Goal: Navigation & Orientation: Find specific page/section

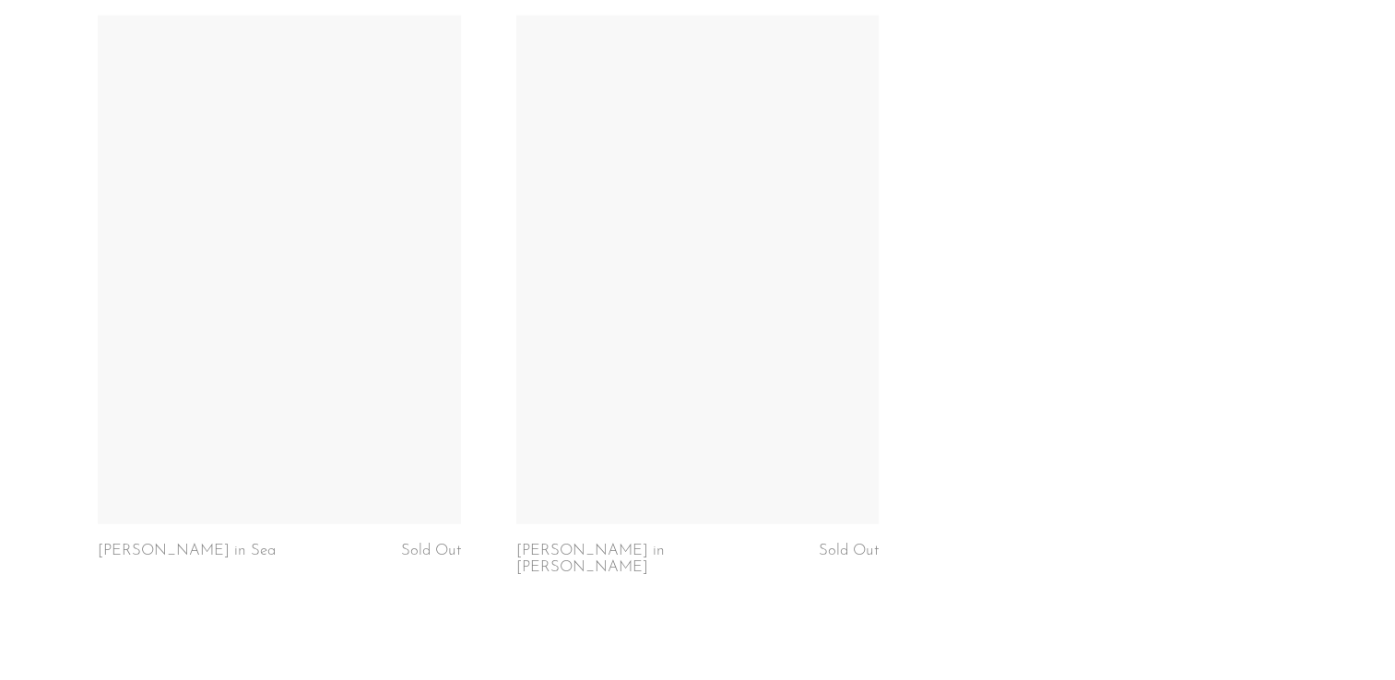
scroll to position [4036, 0]
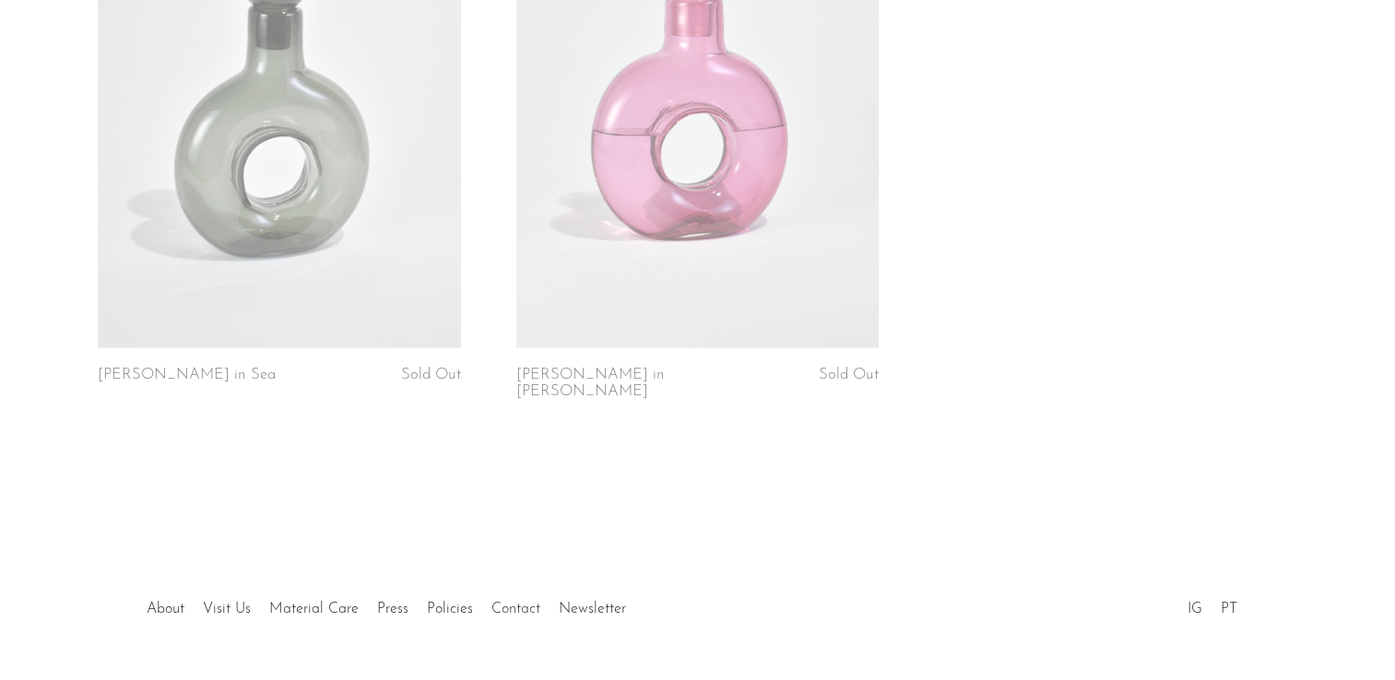
click at [513, 602] on link "Contact" at bounding box center [515, 609] width 49 height 15
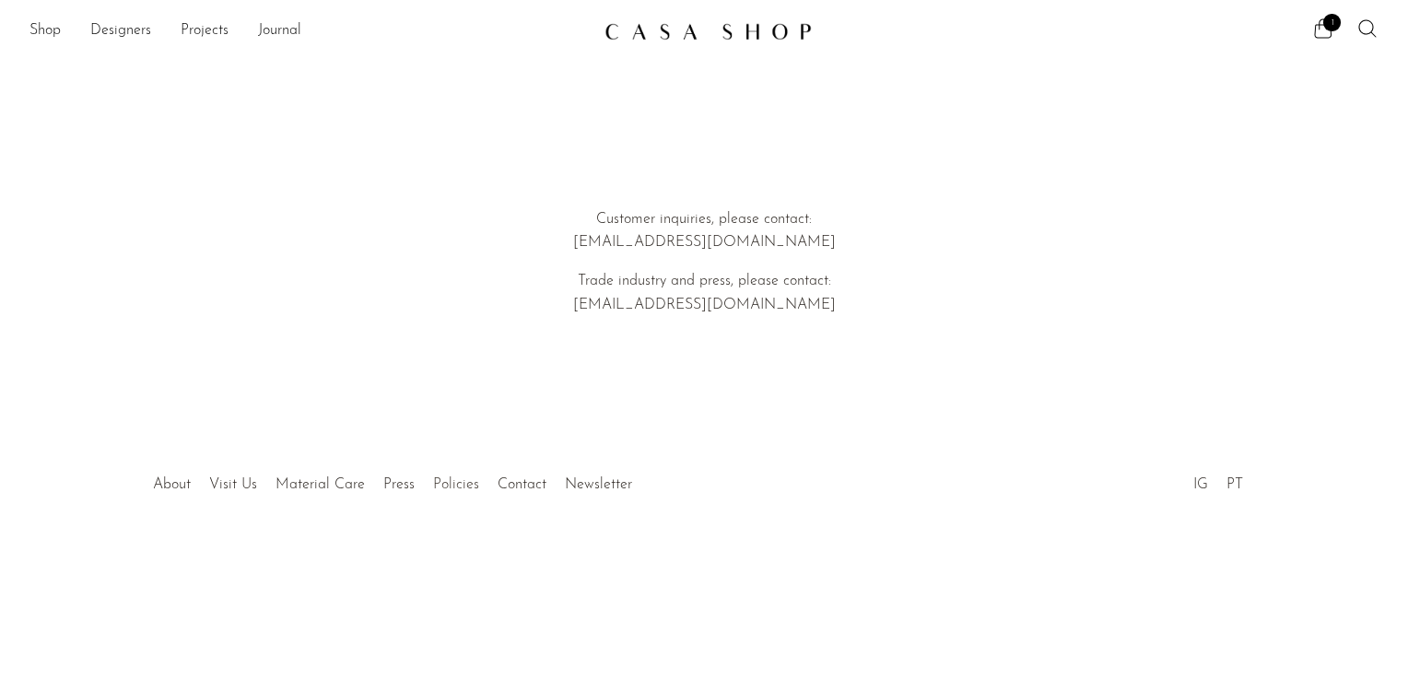
click at [459, 489] on link "Policies" at bounding box center [456, 484] width 46 height 15
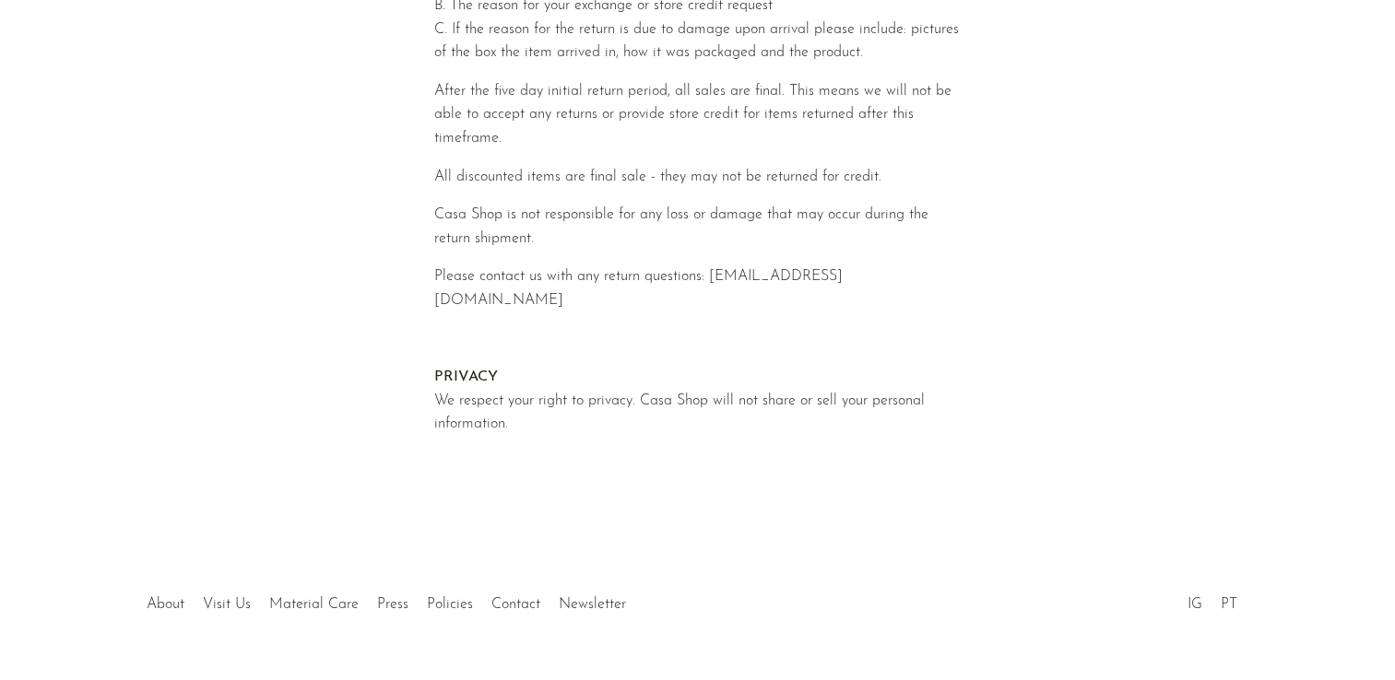
scroll to position [959, 0]
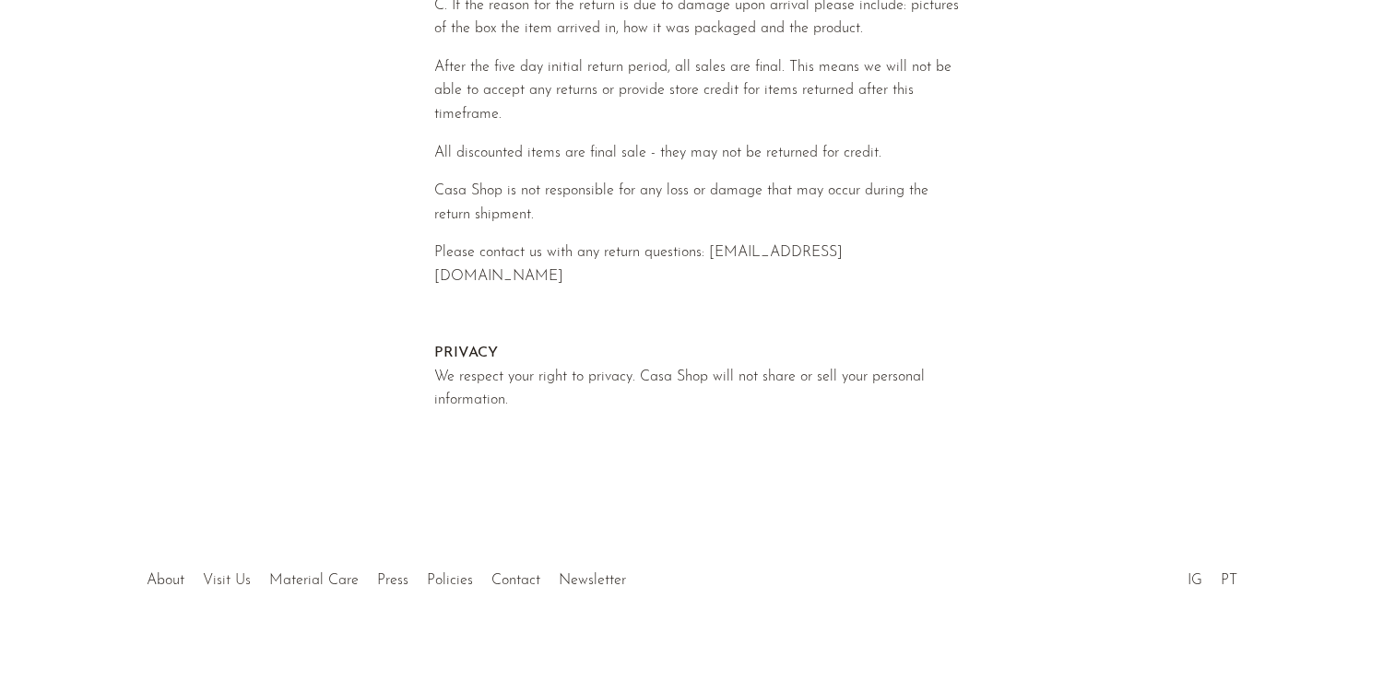
click at [234, 573] on link "Visit Us" at bounding box center [227, 580] width 48 height 15
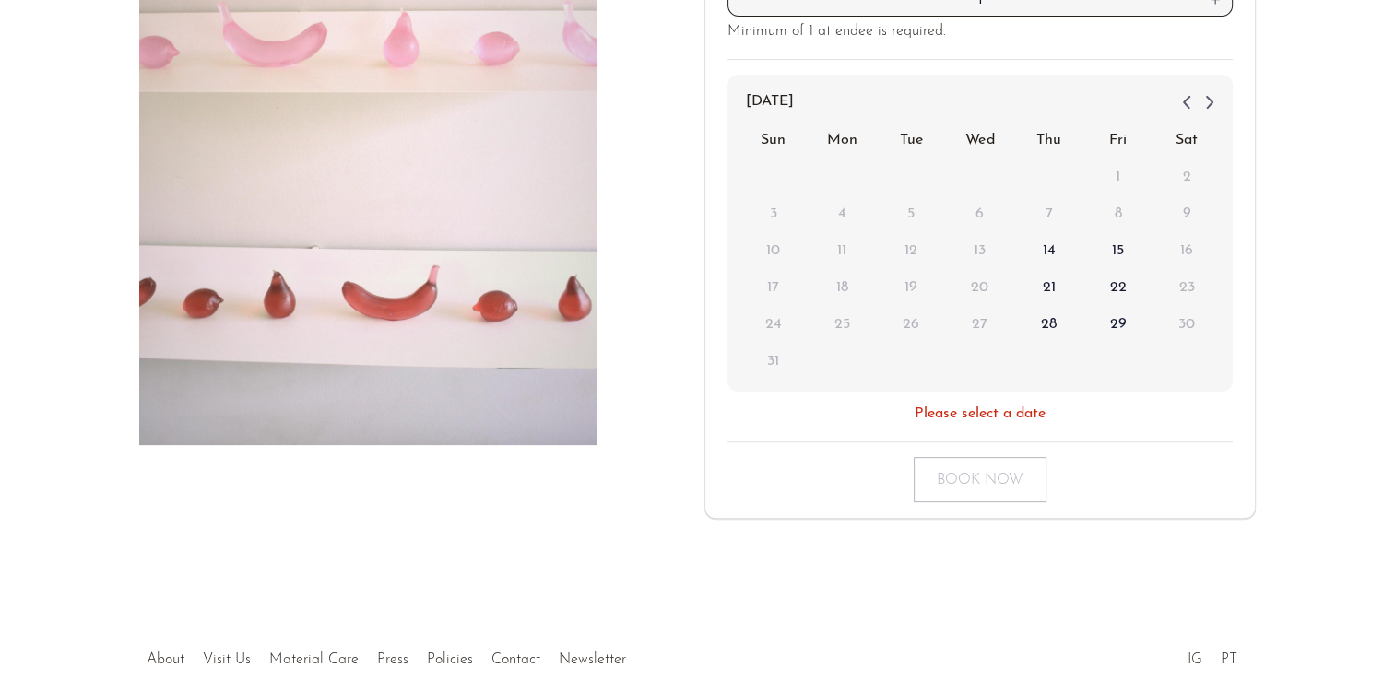
scroll to position [465, 0]
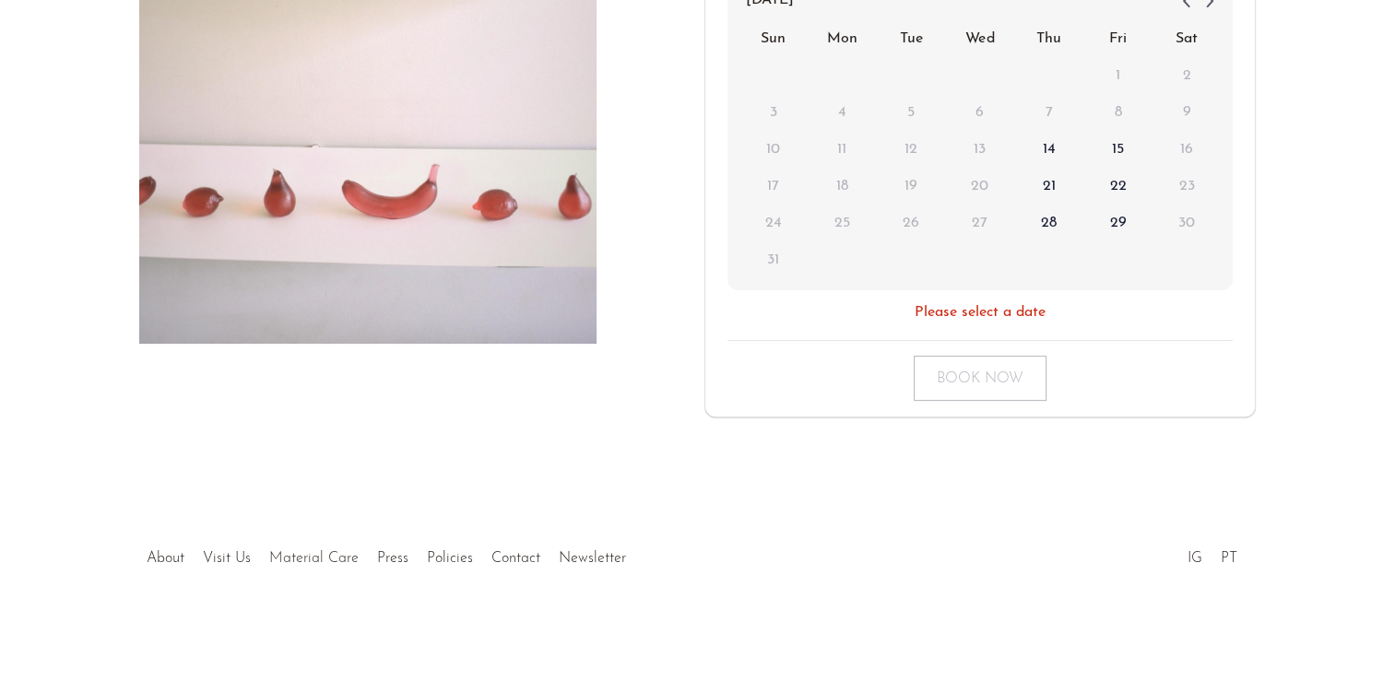
click at [321, 562] on link "Material Care" at bounding box center [313, 558] width 89 height 15
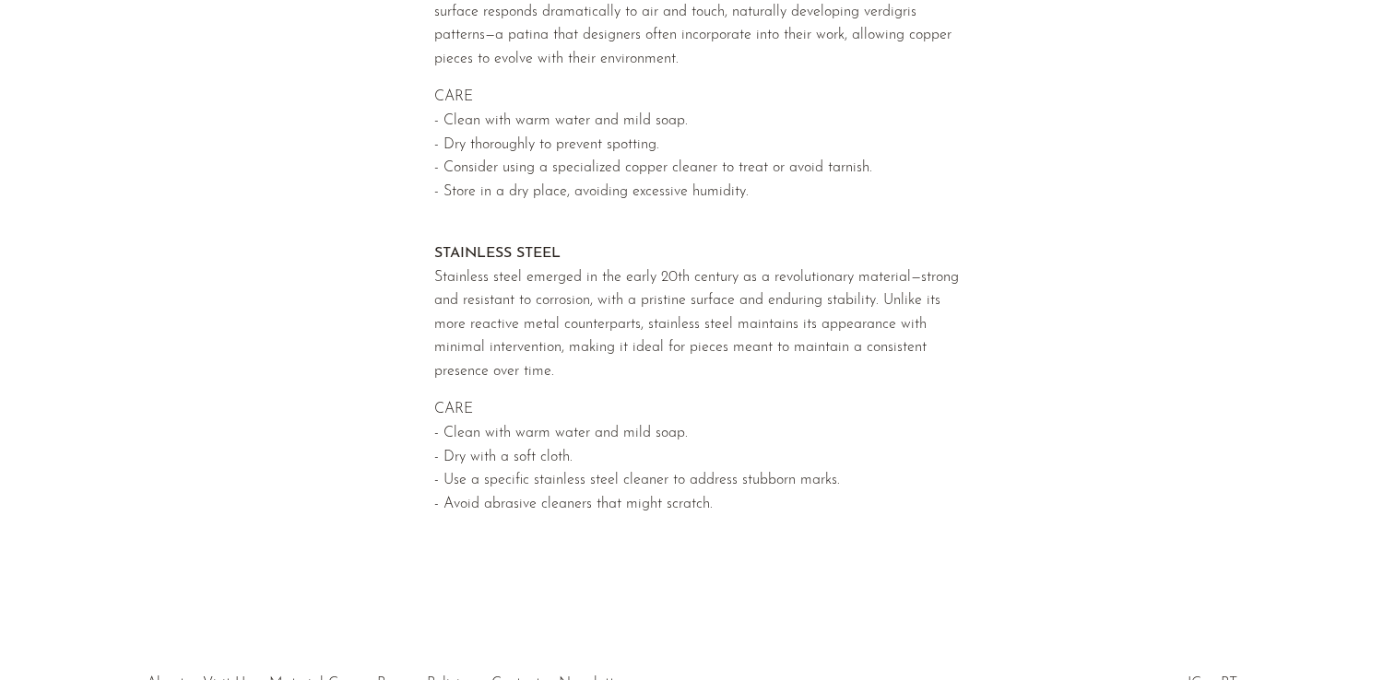
scroll to position [1923, 0]
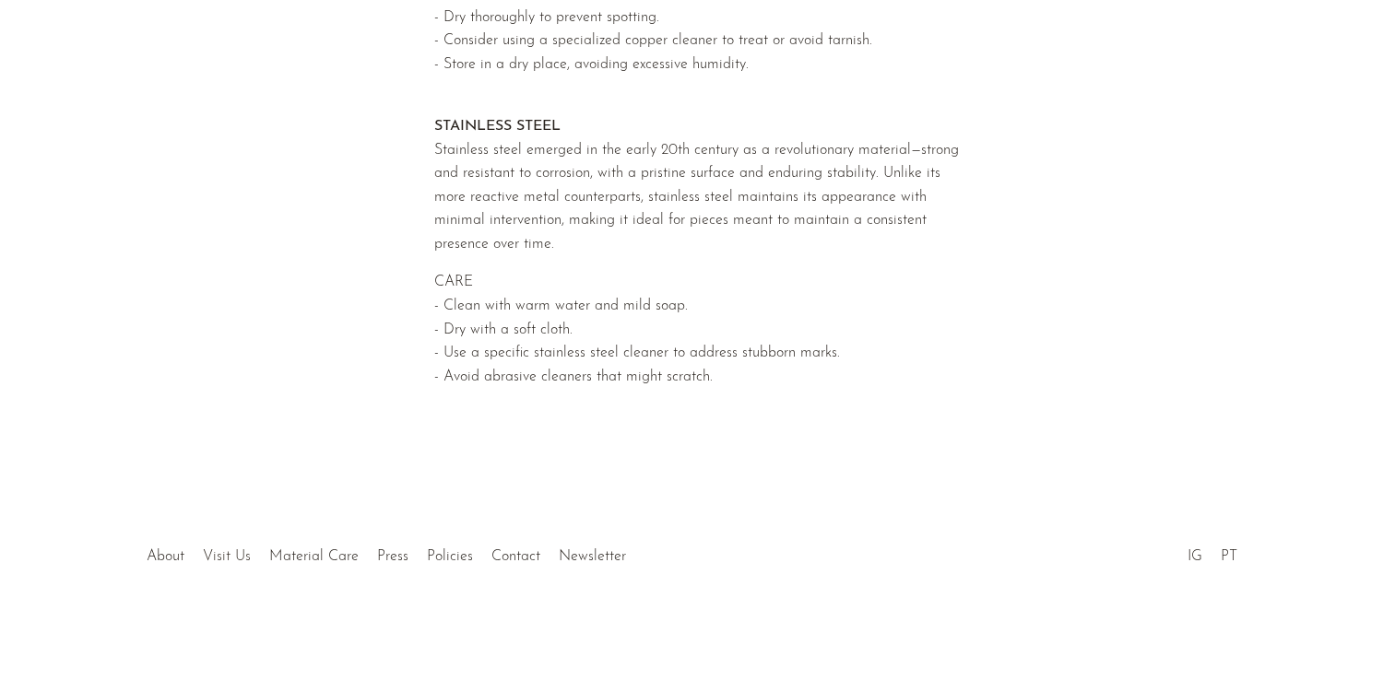
click at [225, 556] on link "Visit Us" at bounding box center [227, 556] width 48 height 15
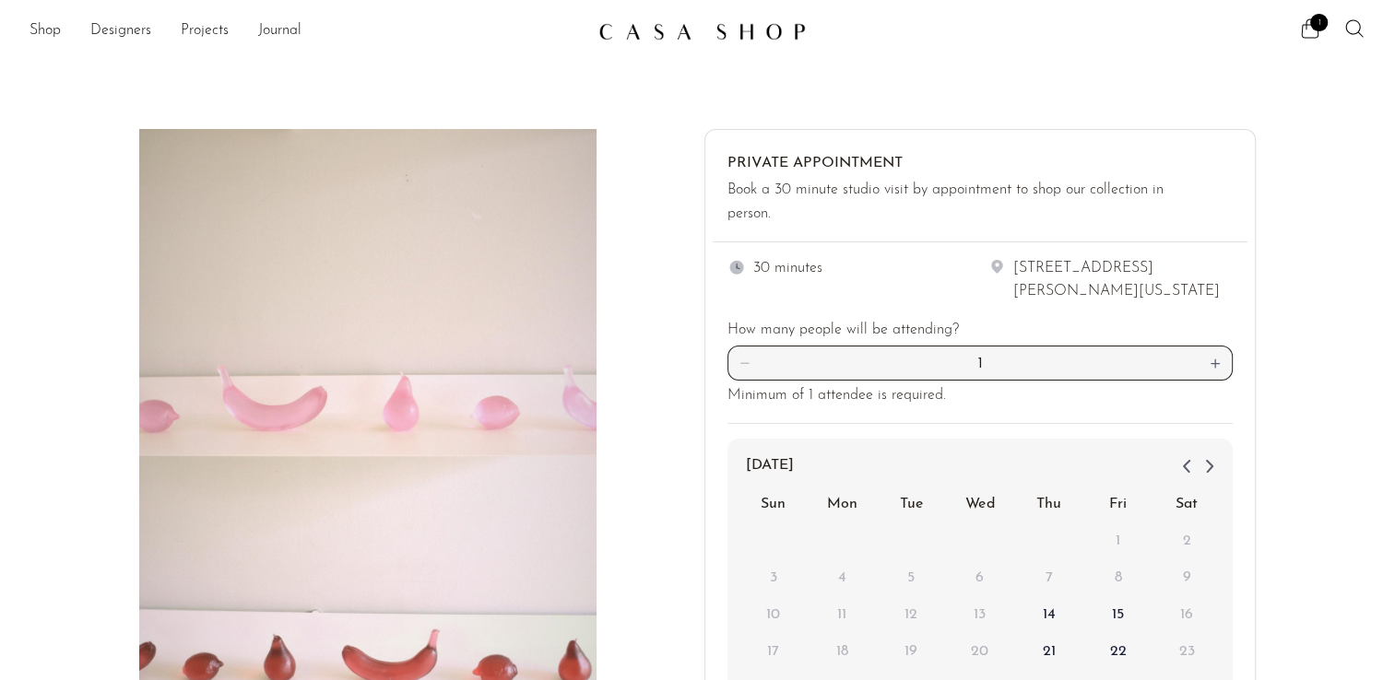
click at [676, 34] on img at bounding box center [701, 31] width 207 height 18
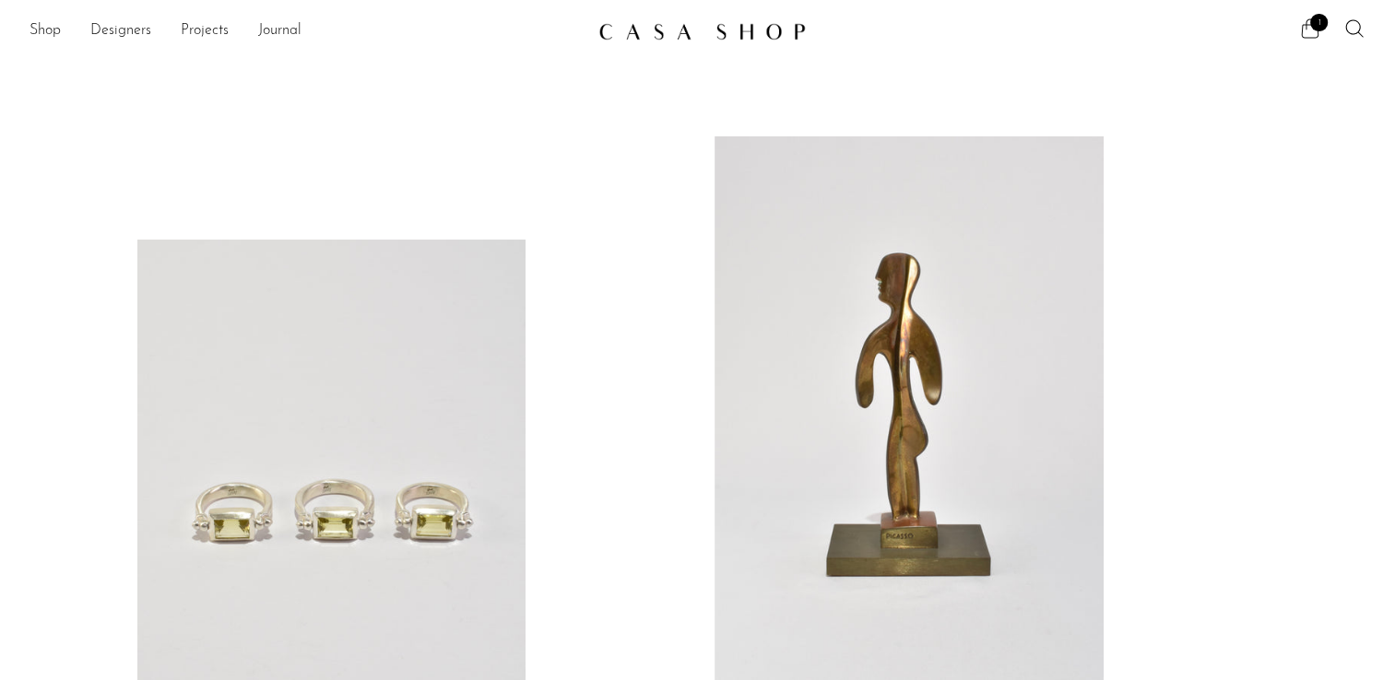
drag, startPoint x: 1301, startPoint y: 35, endPoint x: 1316, endPoint y: 23, distance: 19.7
click at [1316, 23] on span "1" at bounding box center [1319, 23] width 18 height 18
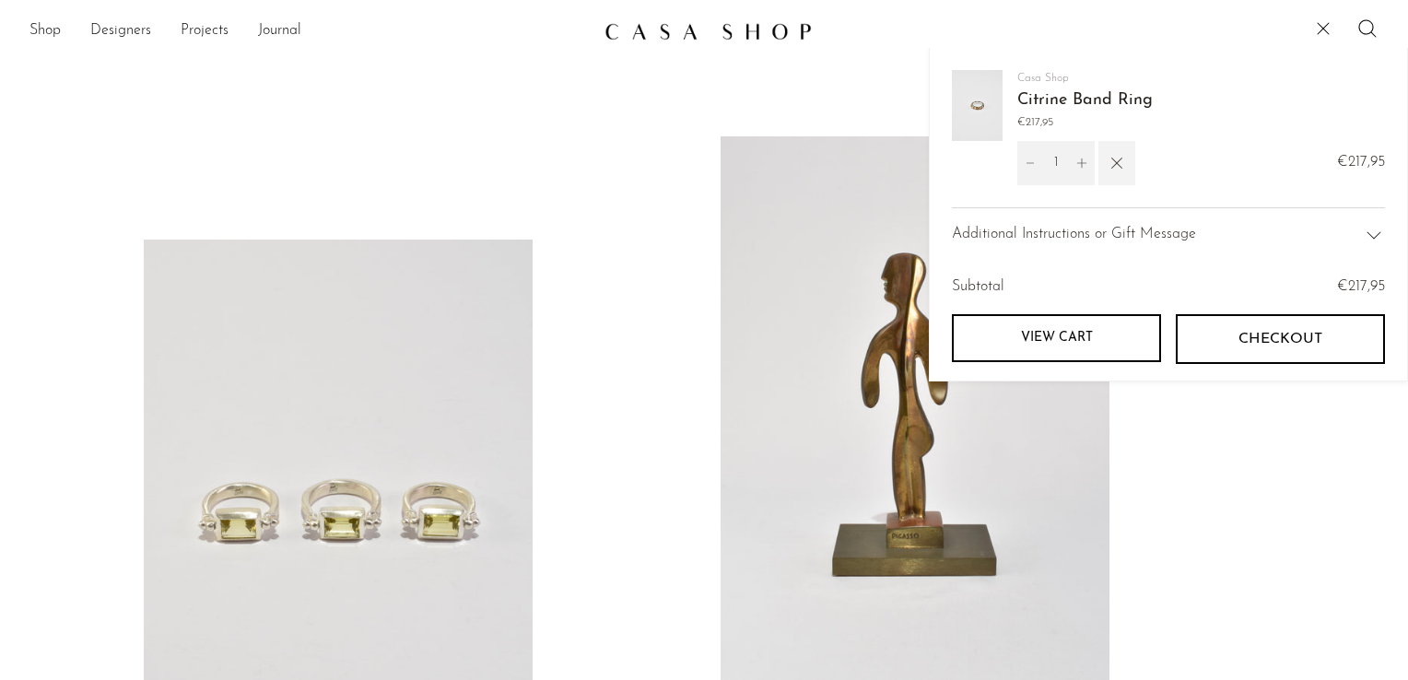
click at [1123, 159] on icon "button" at bounding box center [1117, 163] width 20 height 20
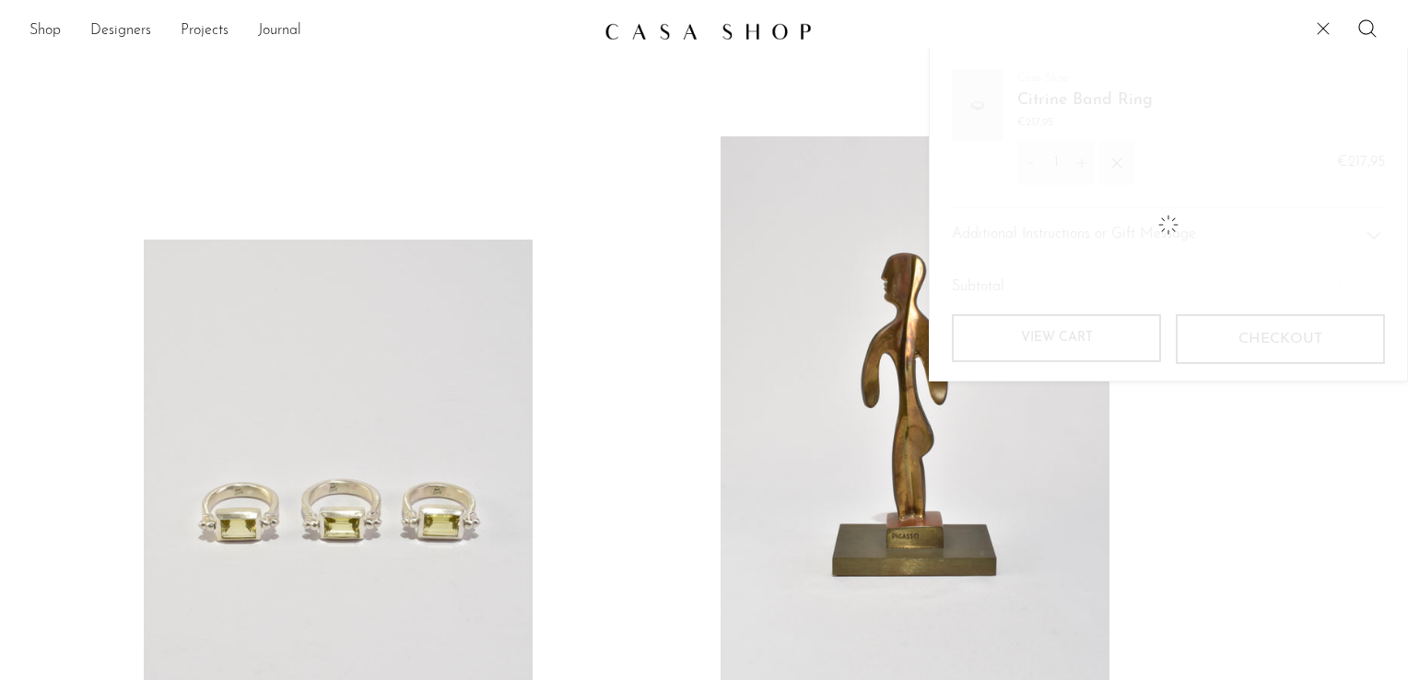
click at [1320, 37] on icon at bounding box center [1324, 29] width 22 height 22
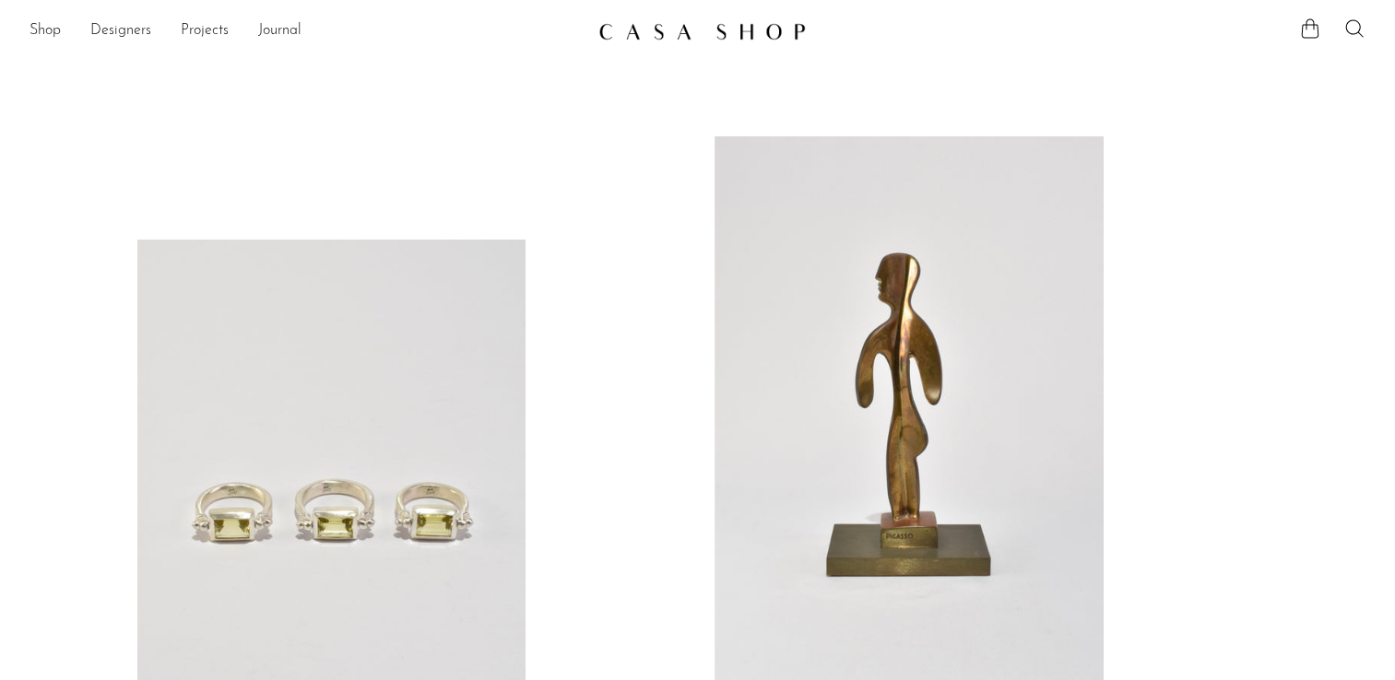
click at [1308, 17] on div "Shop Featured New Arrivals Bestsellers Coming Soon Jewelry Jewelry All Earrings…" at bounding box center [697, 31] width 1395 height 33
drag, startPoint x: 1311, startPoint y: 30, endPoint x: 1064, endPoint y: 74, distance: 250.8
click at [53, 30] on link "Shop" at bounding box center [44, 31] width 31 height 24
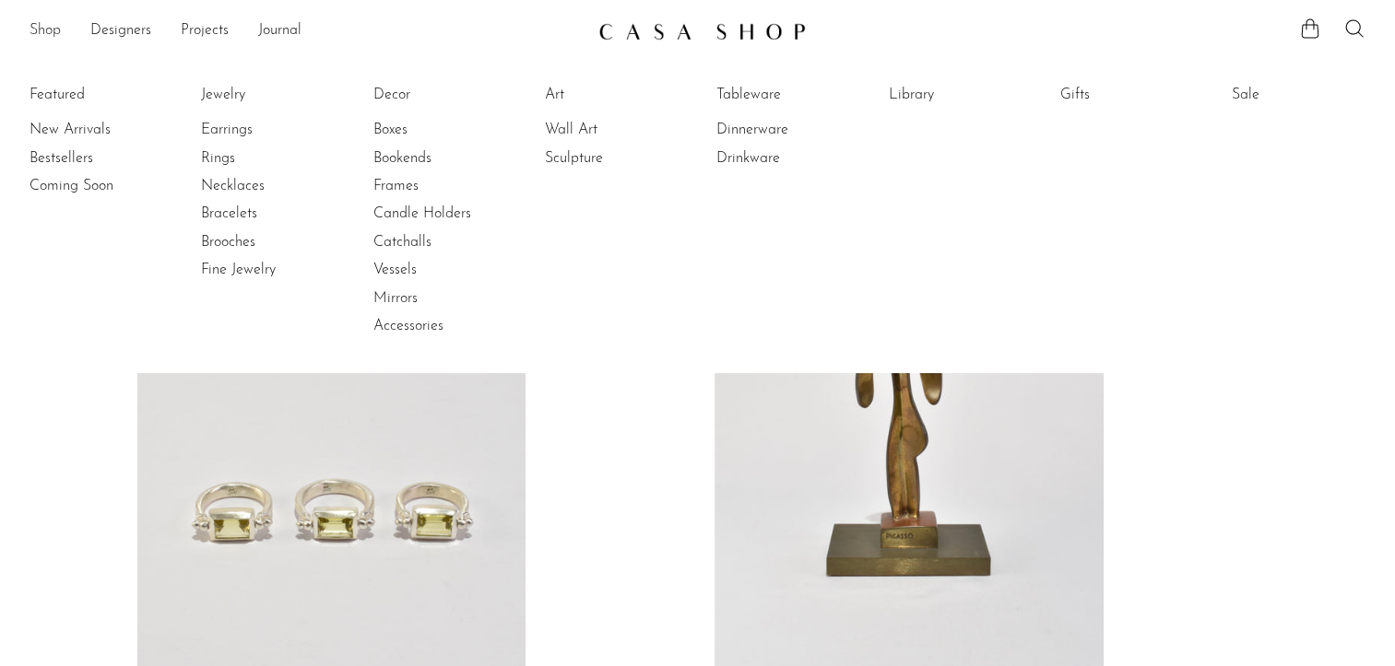
click at [53, 30] on link "Shop" at bounding box center [44, 31] width 31 height 24
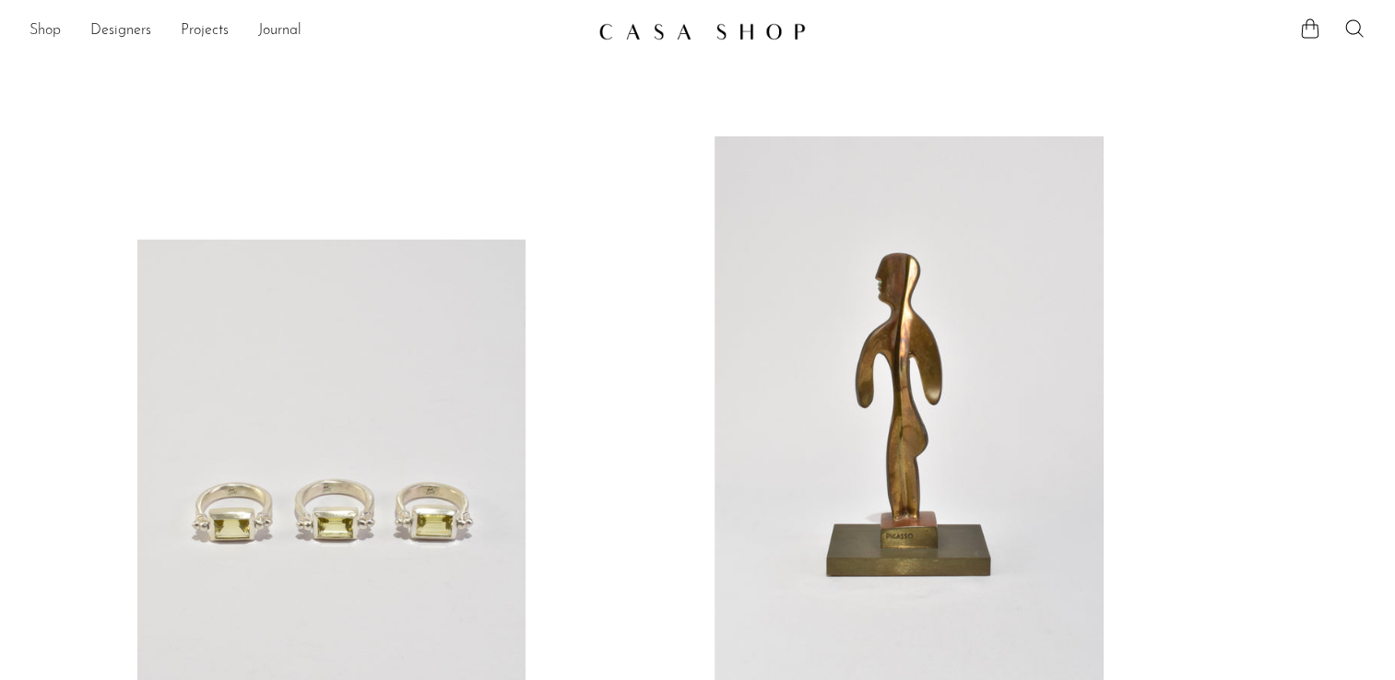
click at [55, 32] on link "Shop" at bounding box center [44, 31] width 31 height 24
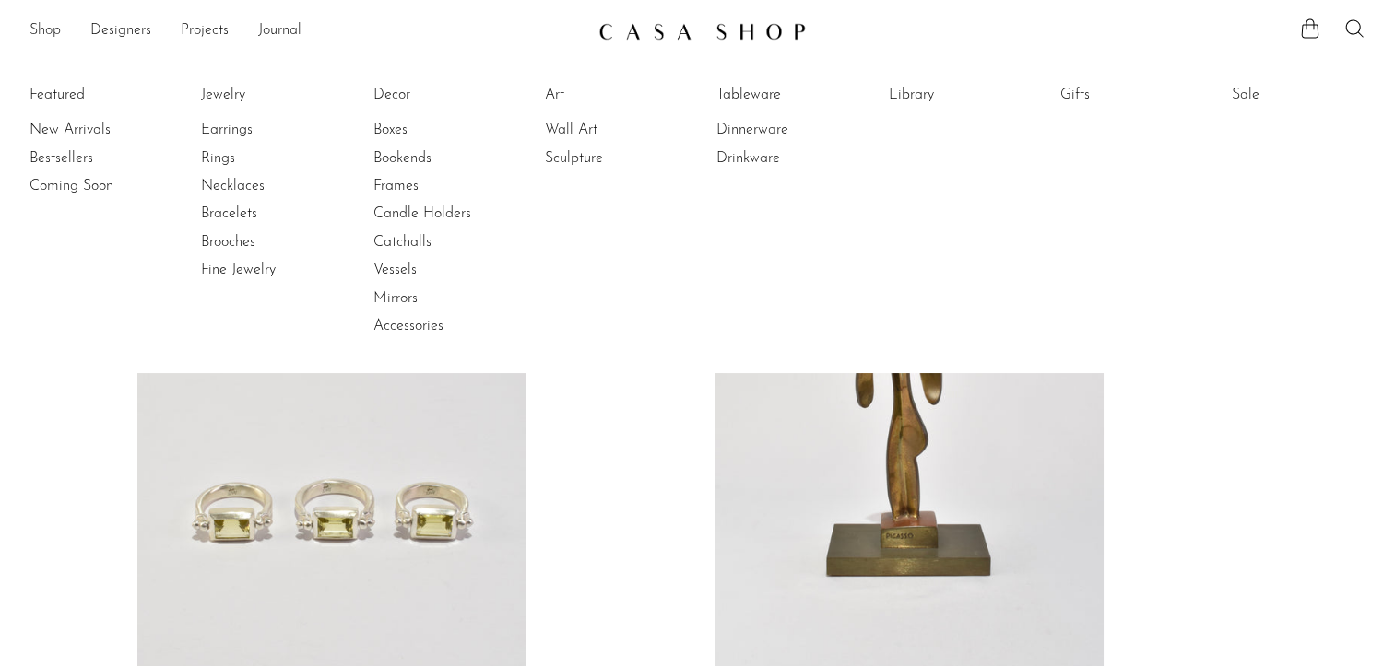
click at [55, 32] on link "Shop" at bounding box center [44, 31] width 31 height 24
